Goal: Information Seeking & Learning: Find specific page/section

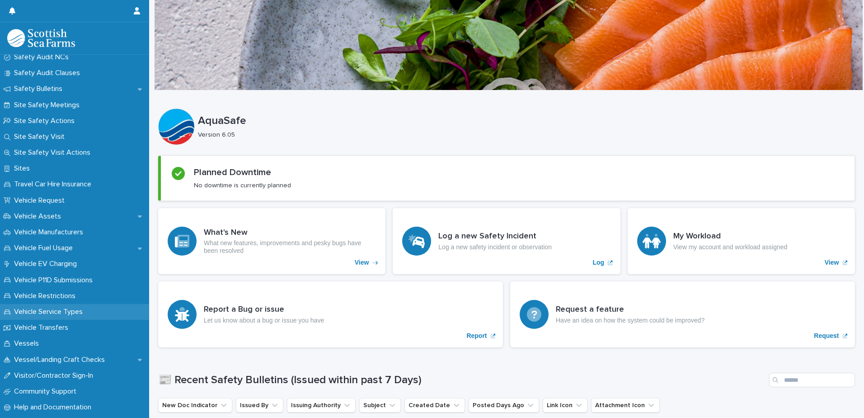
scroll to position [485, 0]
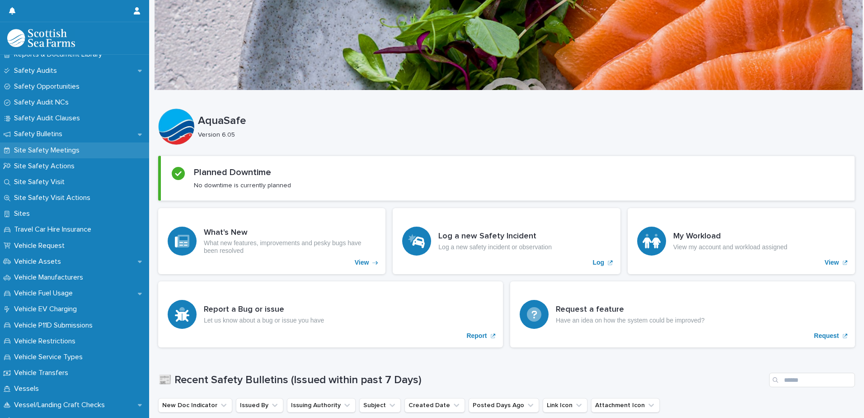
click at [80, 150] on p "Site Safety Meetings" at bounding box center [48, 150] width 76 height 9
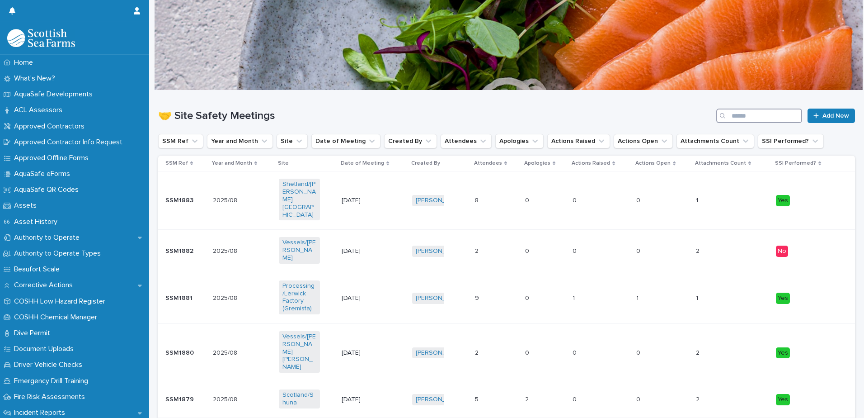
click at [743, 117] on input "Search" at bounding box center [759, 115] width 86 height 14
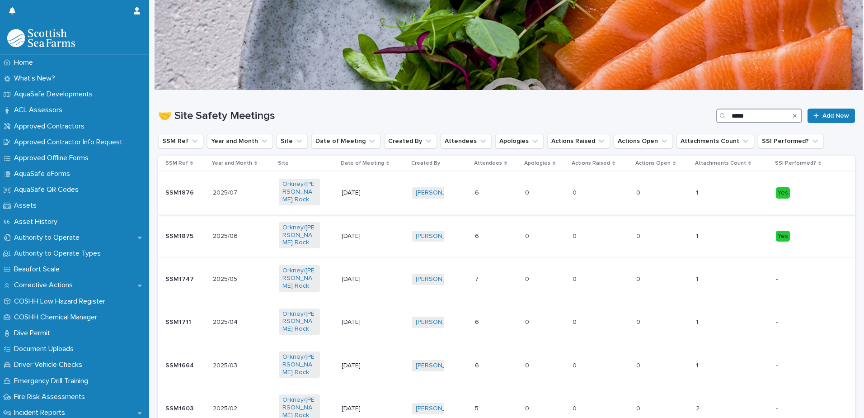
type input "*****"
click at [521, 189] on td "0 0" at bounding box center [545, 192] width 48 height 43
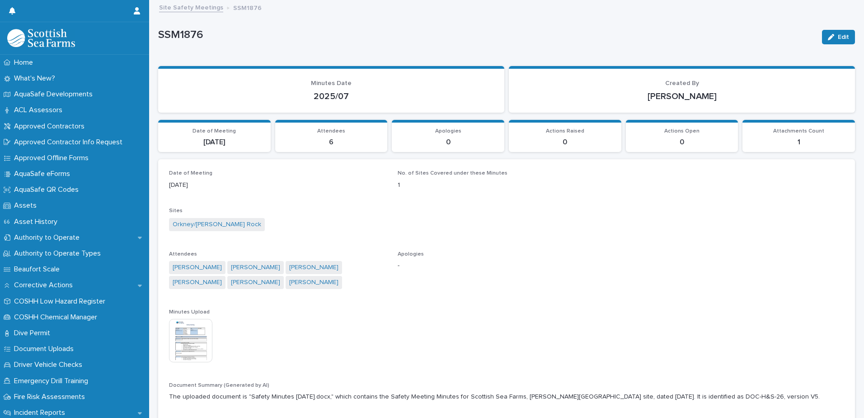
click at [188, 336] on img at bounding box center [190, 340] width 43 height 43
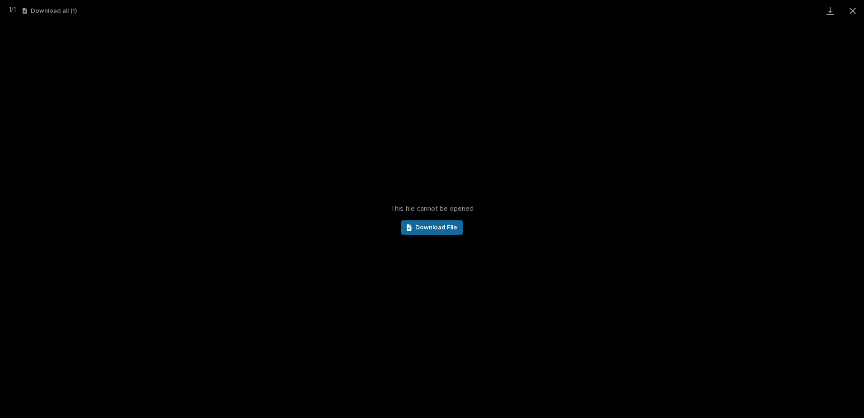
click at [413, 227] on div at bounding box center [411, 227] width 9 height 6
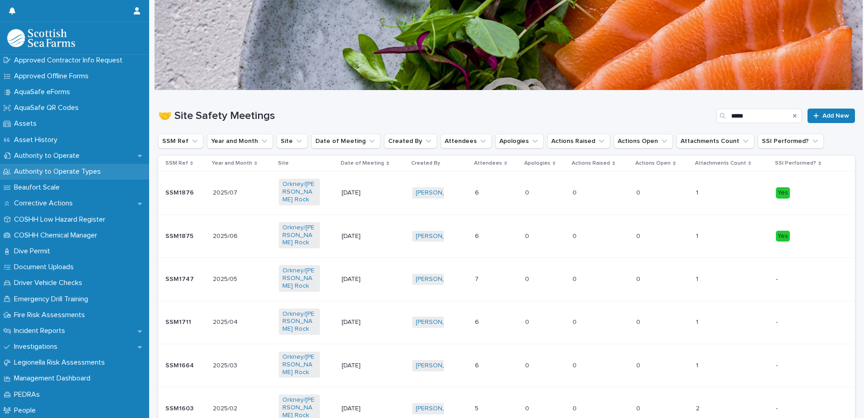
scroll to position [90, 0]
